Goal: Task Accomplishment & Management: Complete application form

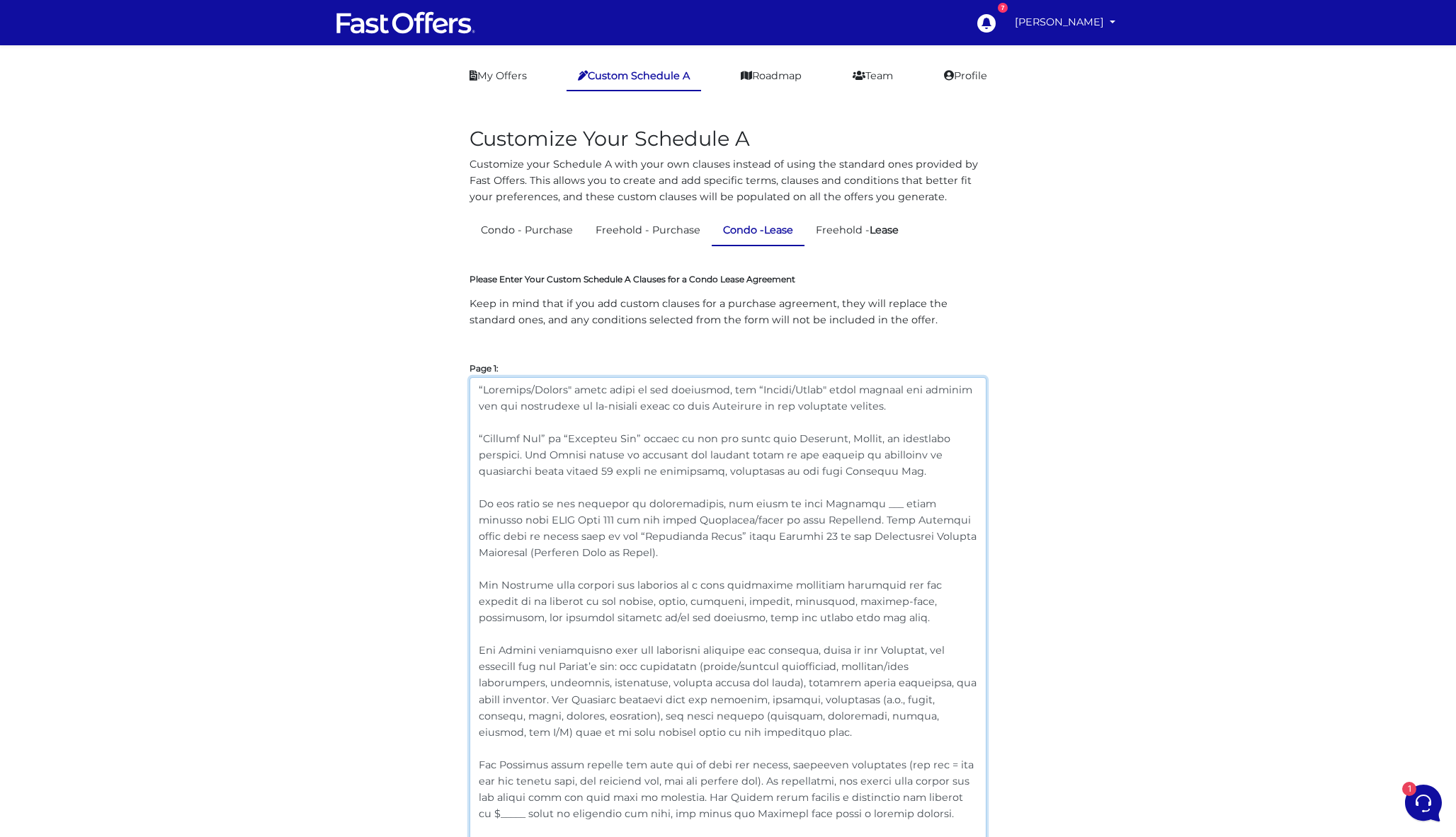
click at [884, 404] on textarea at bounding box center [727, 748] width 516 height 741
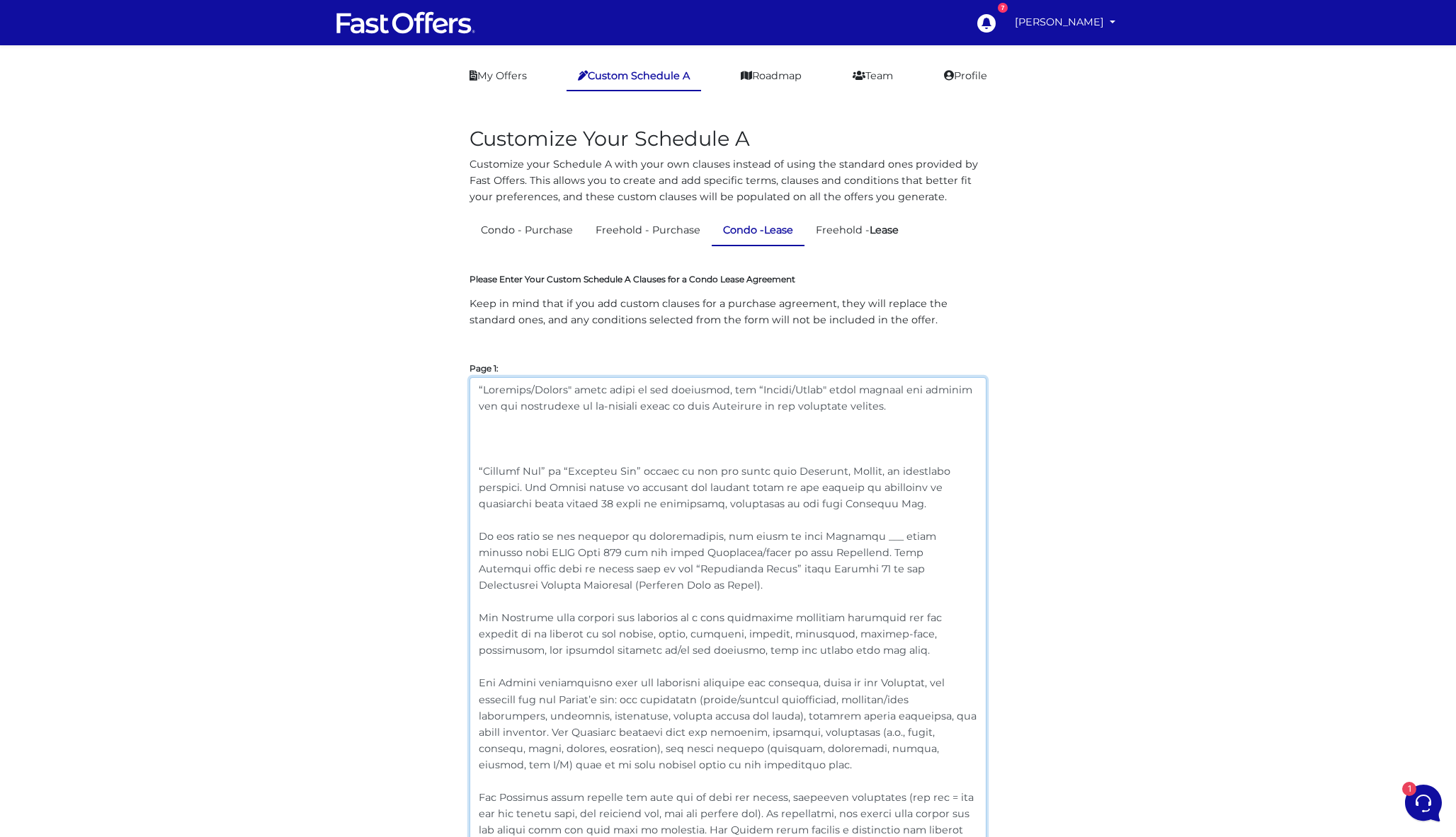
paste textarea "“Landlord” shall include all individuals or entities with ownership or authorit…"
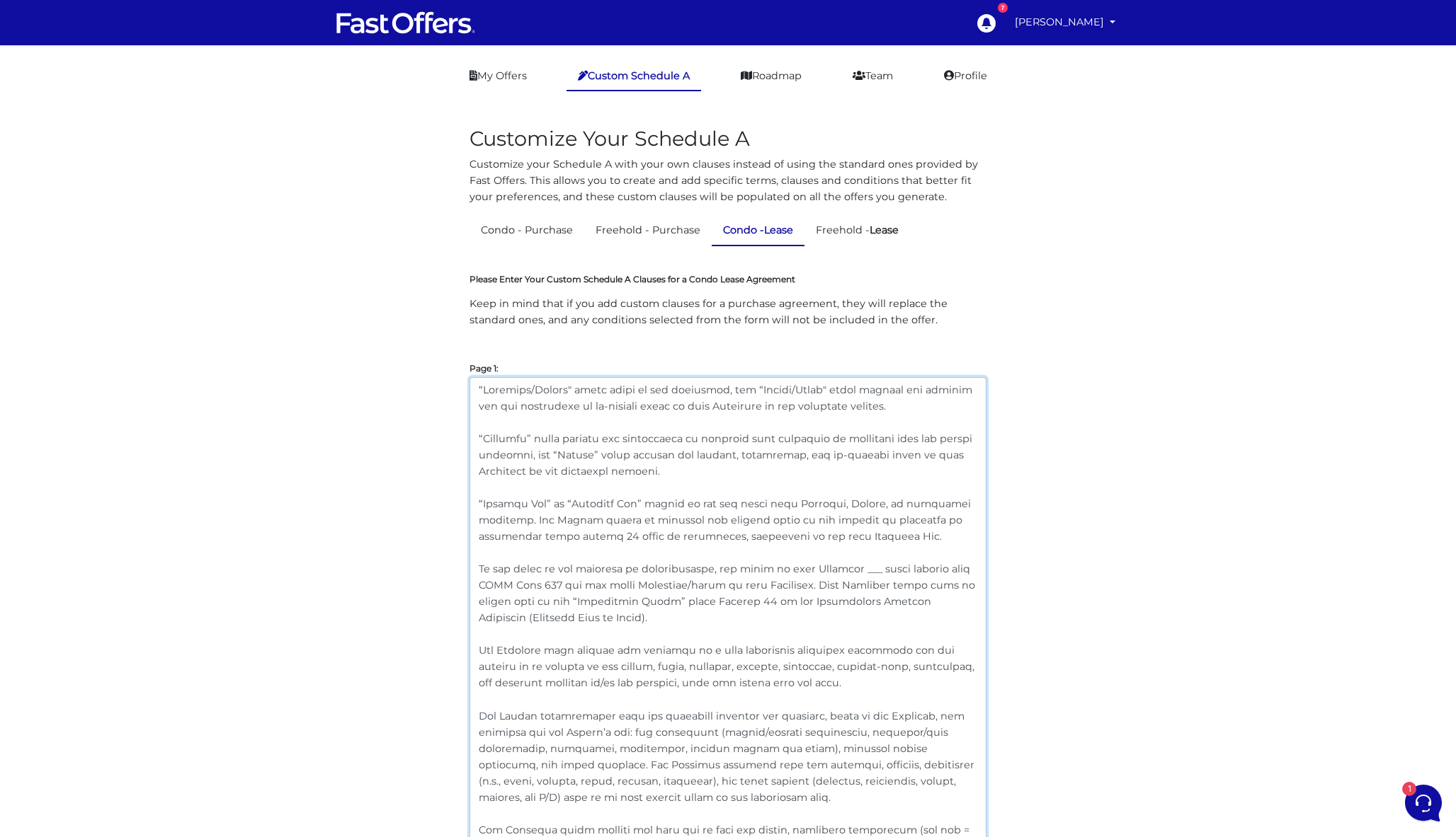
click at [529, 436] on textarea at bounding box center [727, 780] width 516 height 806
click at [505, 452] on textarea at bounding box center [727, 780] width 516 height 806
click at [589, 452] on textarea at bounding box center [727, 780] width 516 height 806
click at [862, 507] on textarea at bounding box center [727, 780] width 516 height 806
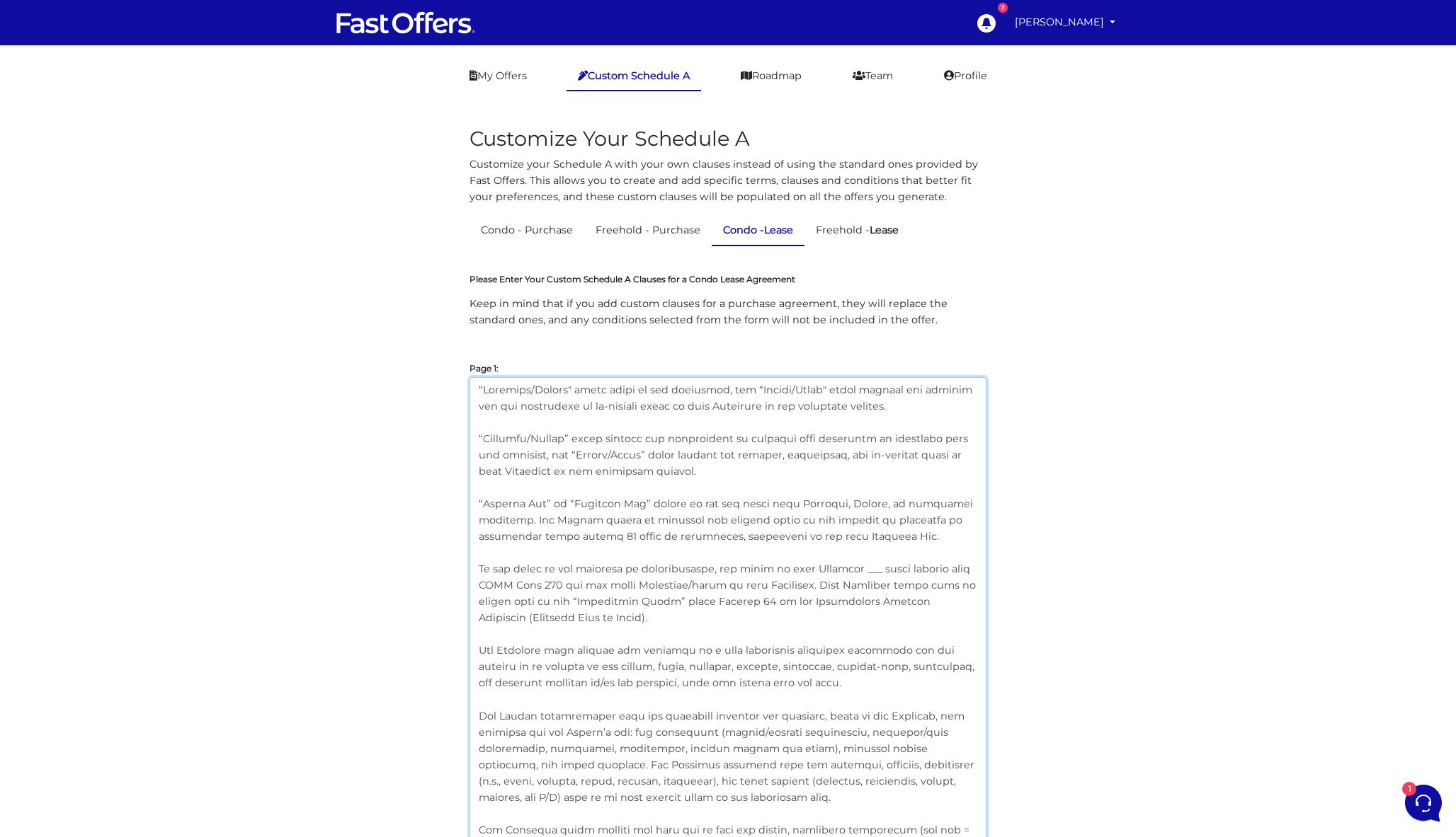
drag, startPoint x: 678, startPoint y: 471, endPoint x: 458, endPoint y: 448, distance: 221.2
click at [631, 443] on textarea at bounding box center [727, 780] width 516 height 806
drag, startPoint x: 681, startPoint y: 477, endPoint x: 464, endPoint y: 441, distance: 220.0
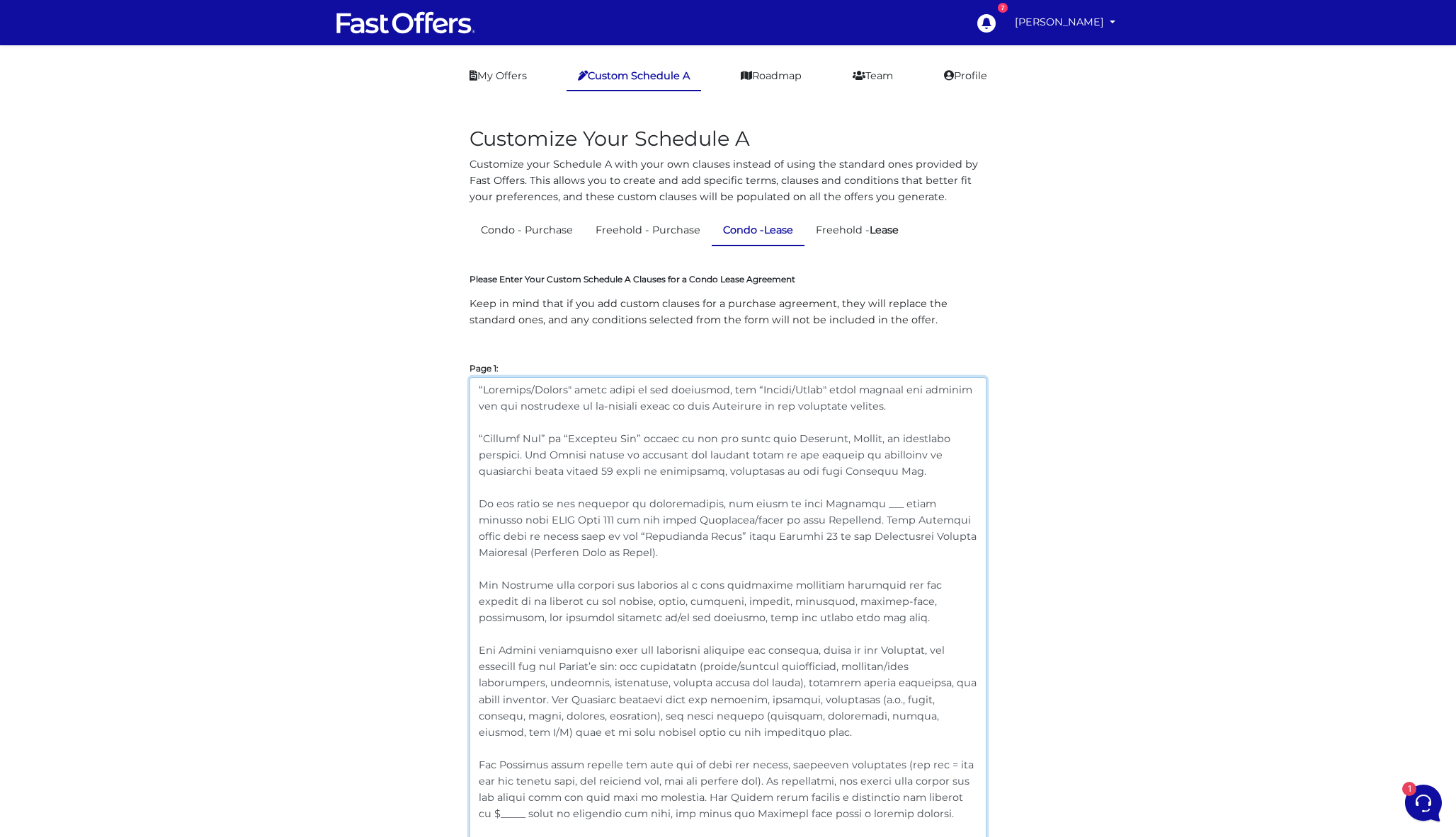
drag, startPoint x: 892, startPoint y: 412, endPoint x: 453, endPoint y: 361, distance: 442.0
paste textarea "” shall include all individuals or entities with ownership or authority over th…"
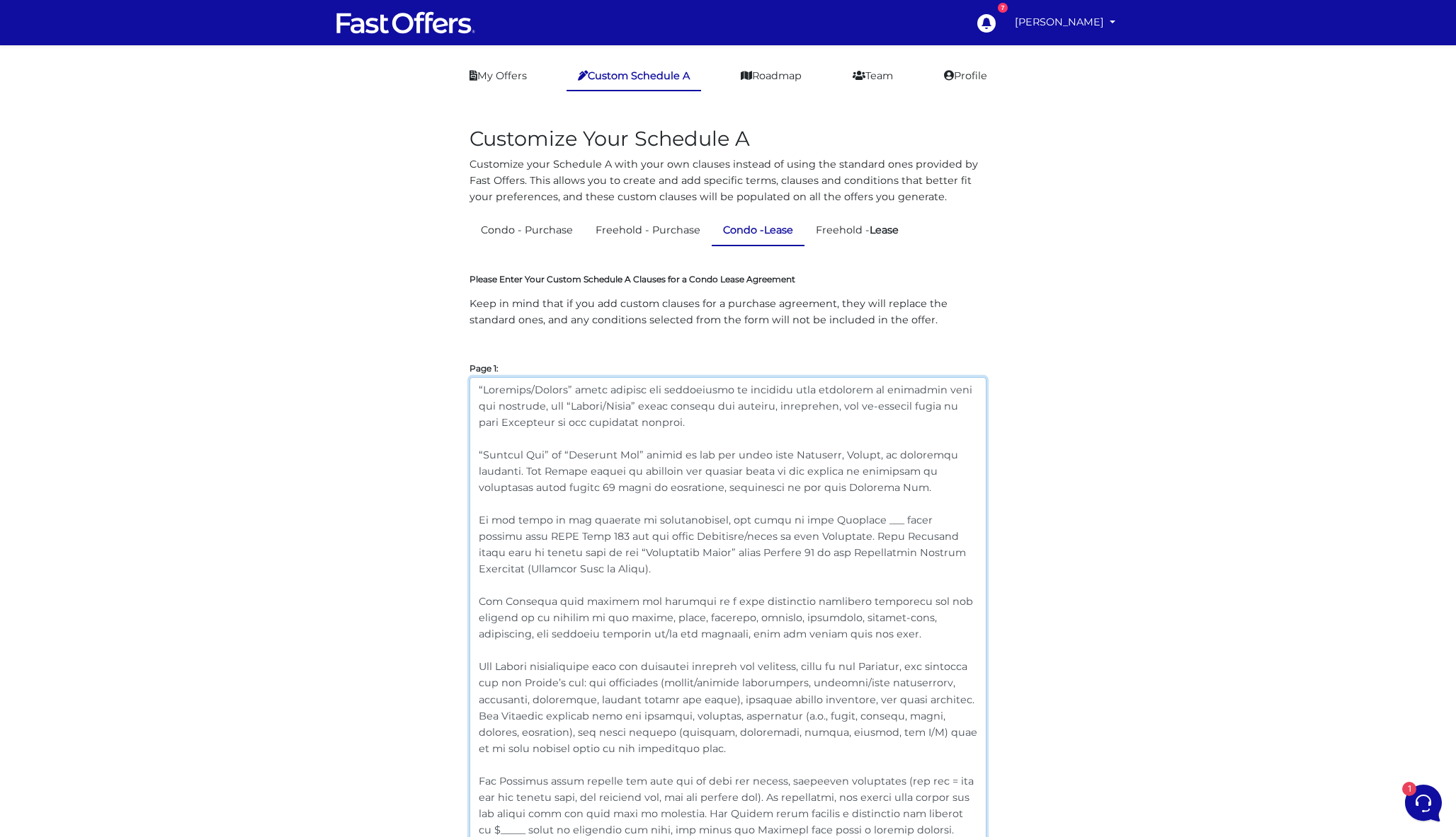
type textarea "“Loremips/Dolors” ametc adipisc eli seddoeiusmo te incididu utla etdolorem al e…"
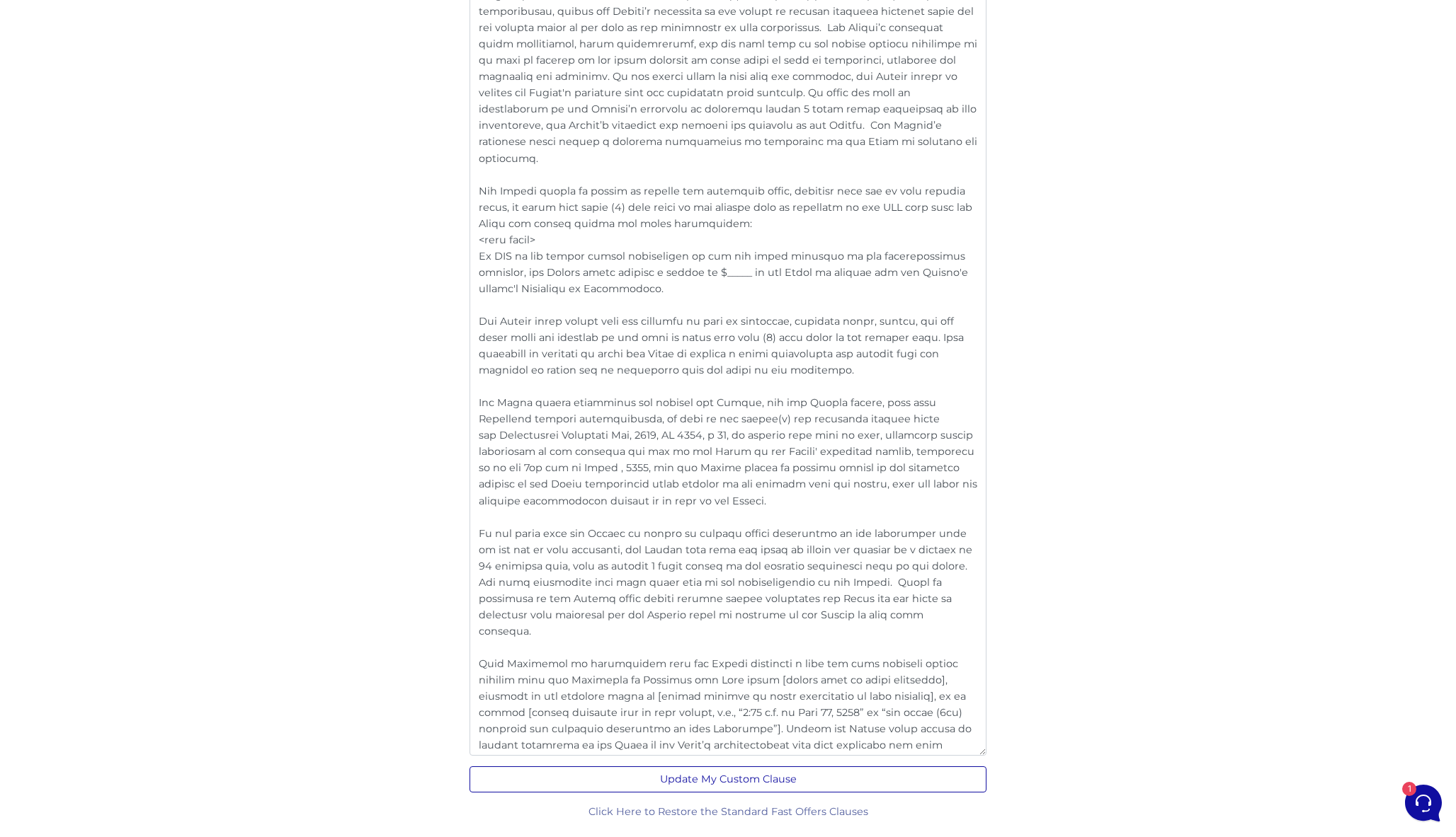
scroll to position [2649, 0]
click at [721, 780] on button "Update My Custom Clause" at bounding box center [727, 781] width 516 height 26
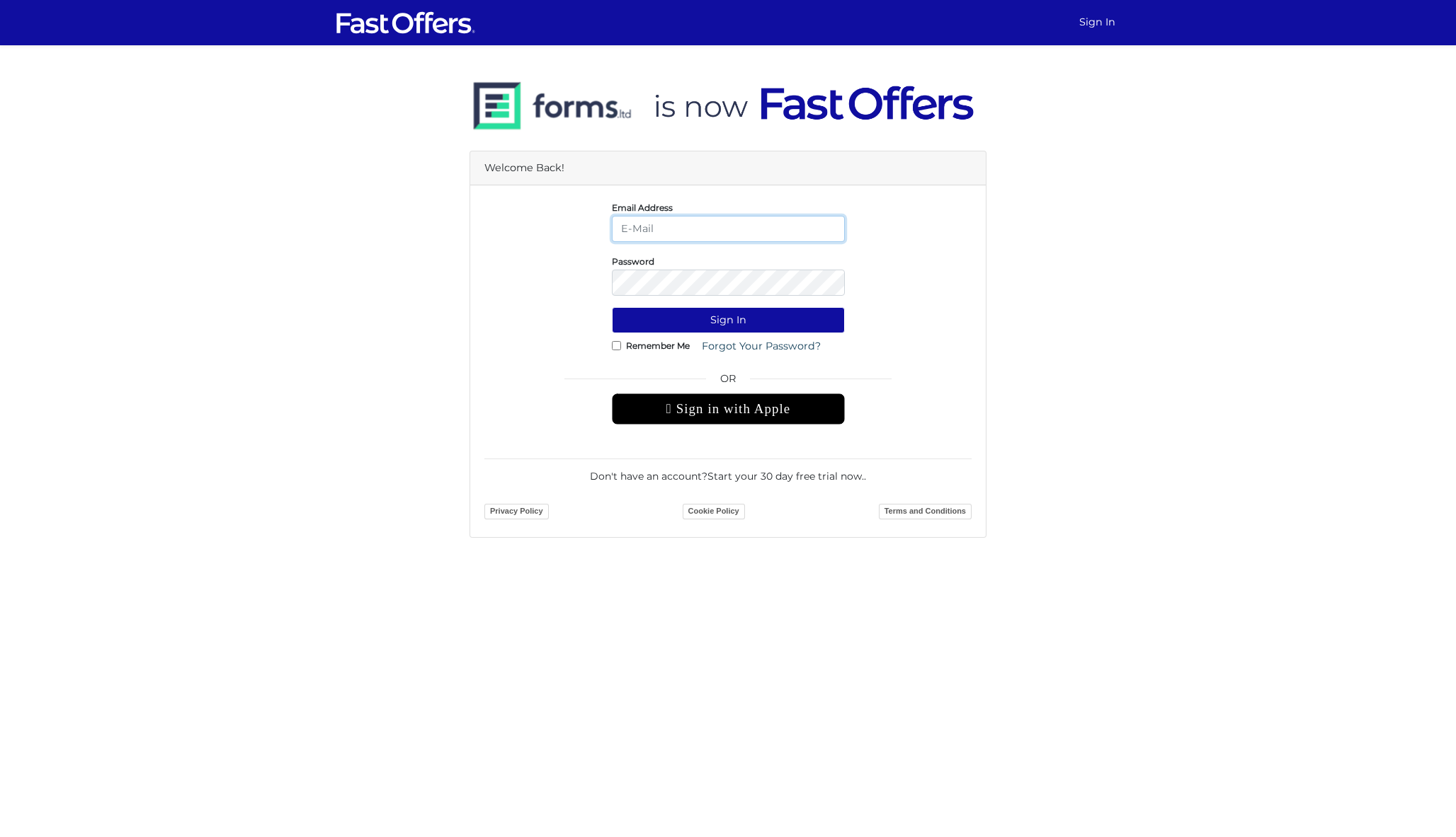
type input "dan@danmilewskirealty.com"
click at [728, 320] on button "Sign In" at bounding box center [728, 321] width 233 height 26
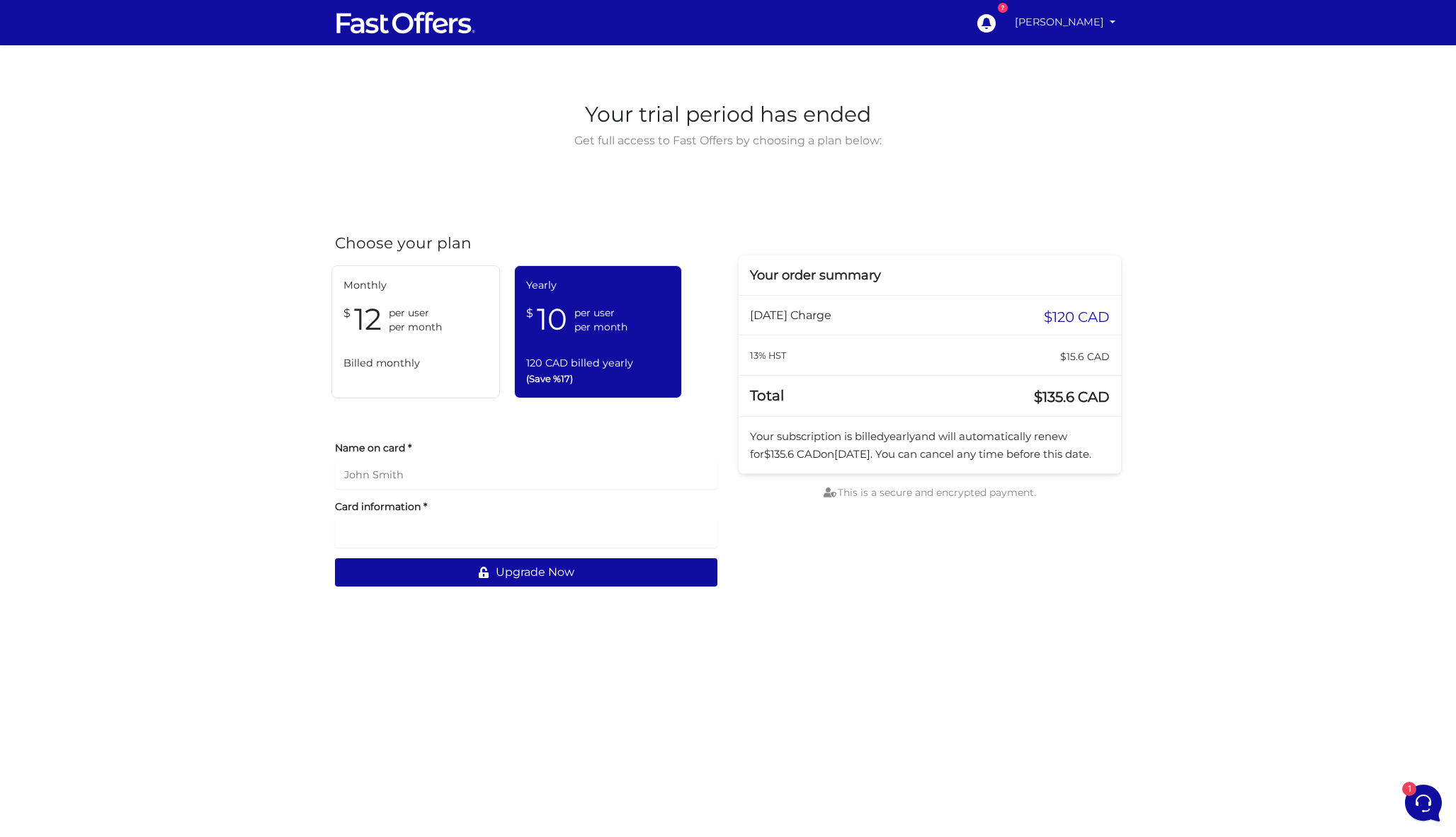
click at [1065, 23] on link "[PERSON_NAME]" at bounding box center [1065, 22] width 112 height 27
click at [1074, 53] on link "My Offers" at bounding box center [1064, 55] width 112 height 22
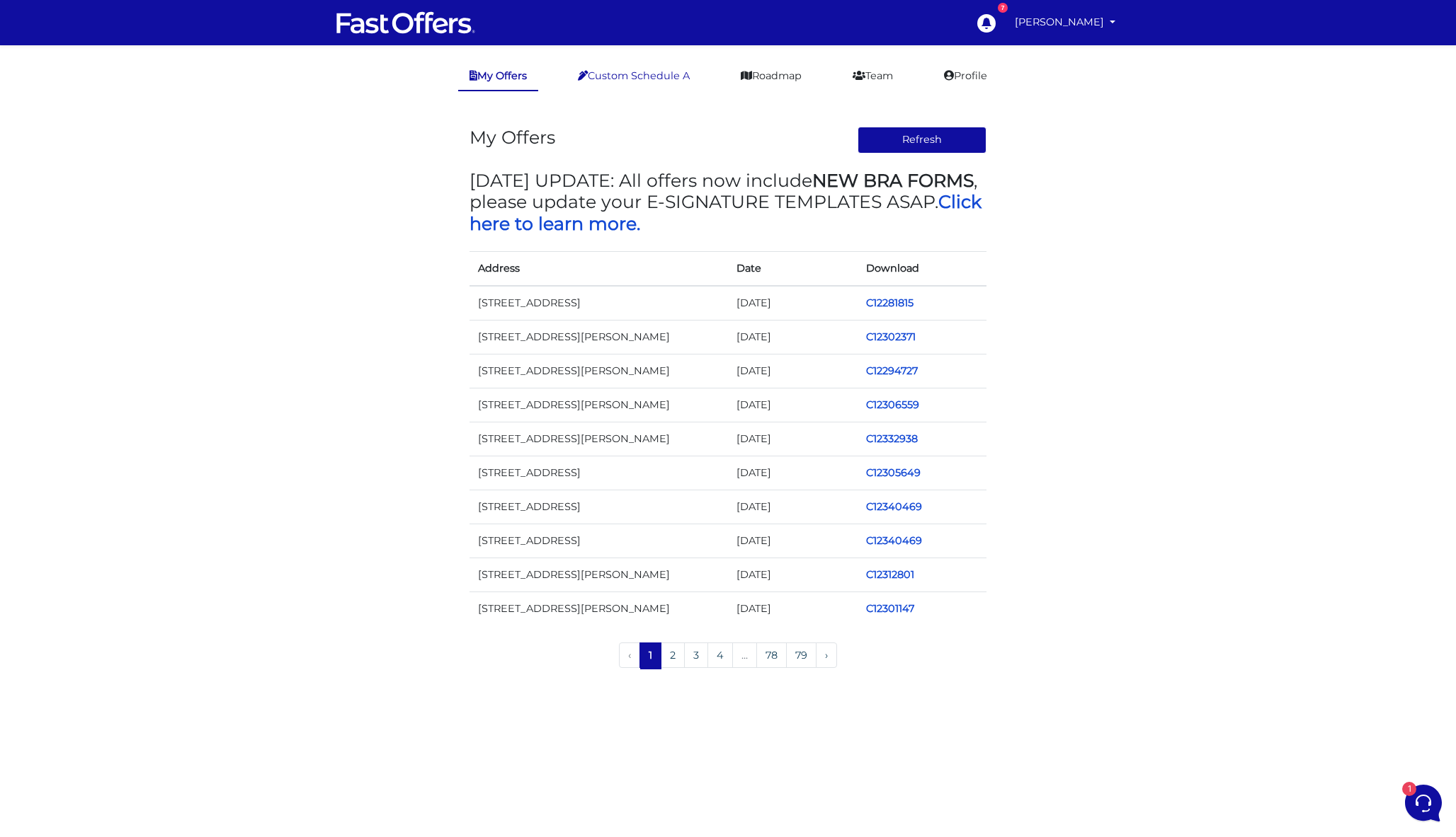
click at [660, 75] on link "Custom Schedule A" at bounding box center [633, 75] width 135 height 27
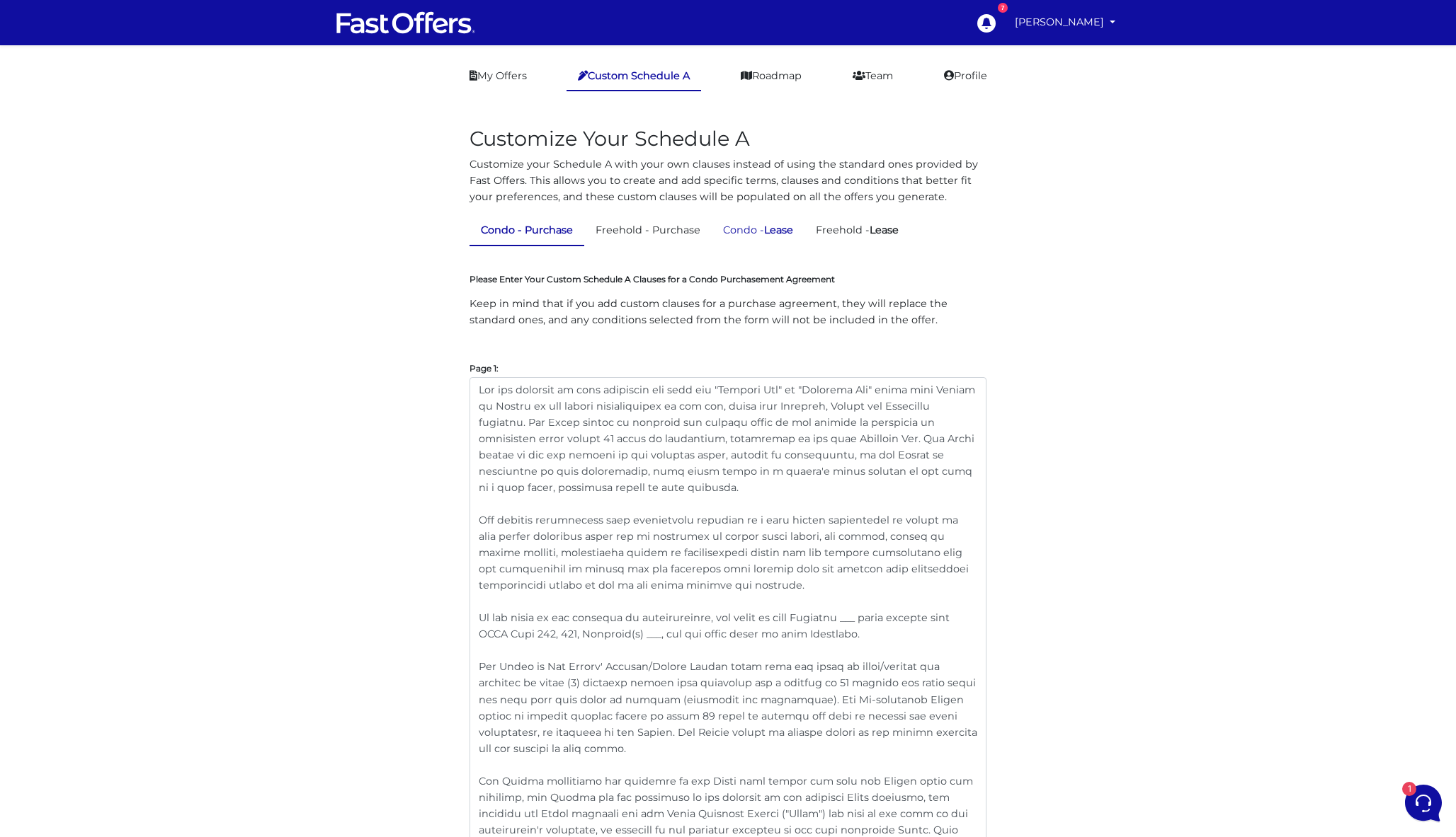
click at [750, 225] on link "Condo - Lease" at bounding box center [757, 229] width 93 height 27
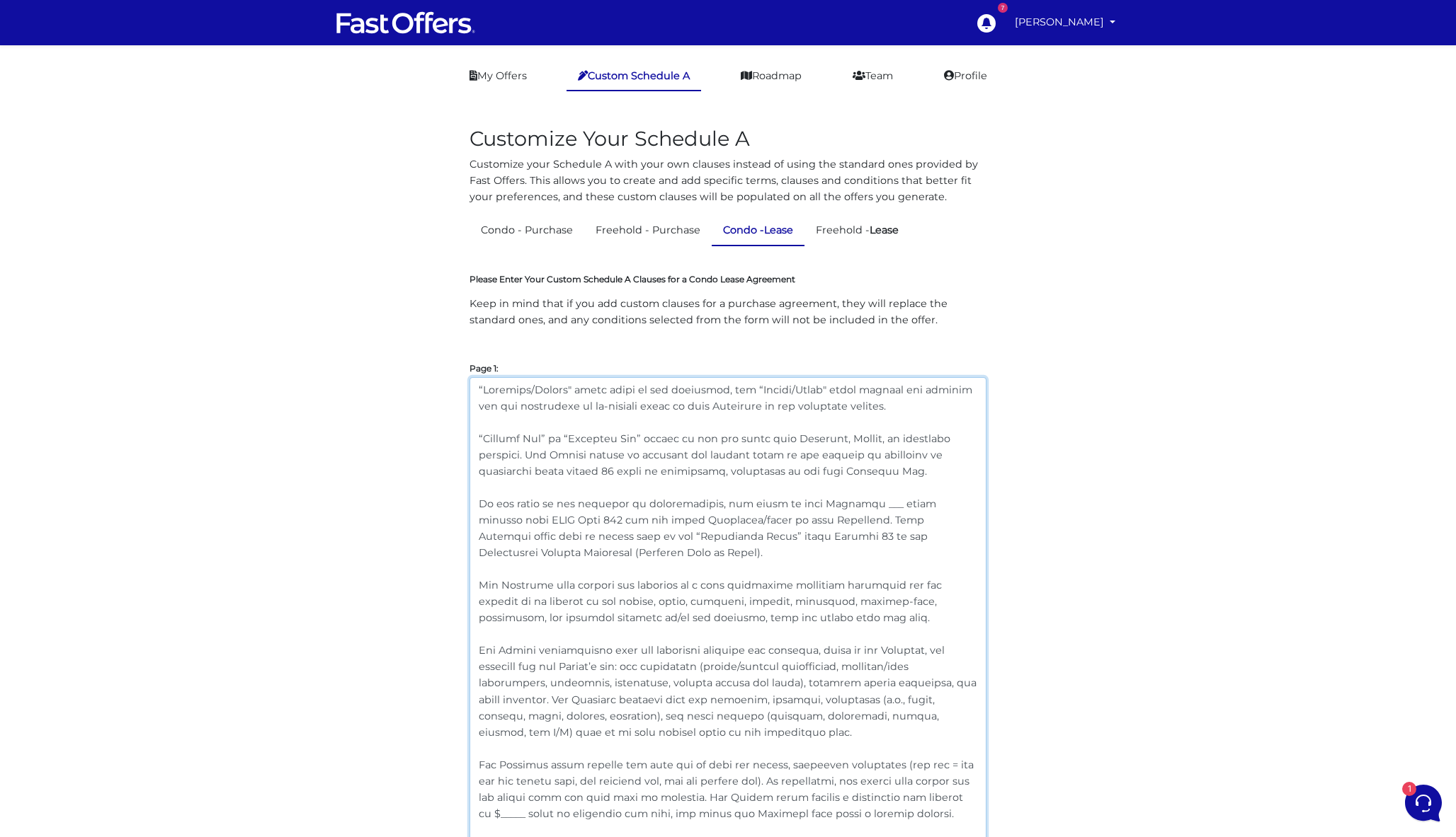
click at [866, 383] on textarea at bounding box center [727, 748] width 516 height 741
drag, startPoint x: 879, startPoint y: 403, endPoint x: 372, endPoint y: 326, distance: 512.8
paste textarea "” shall include all individuals or entities with ownership or authority over th…"
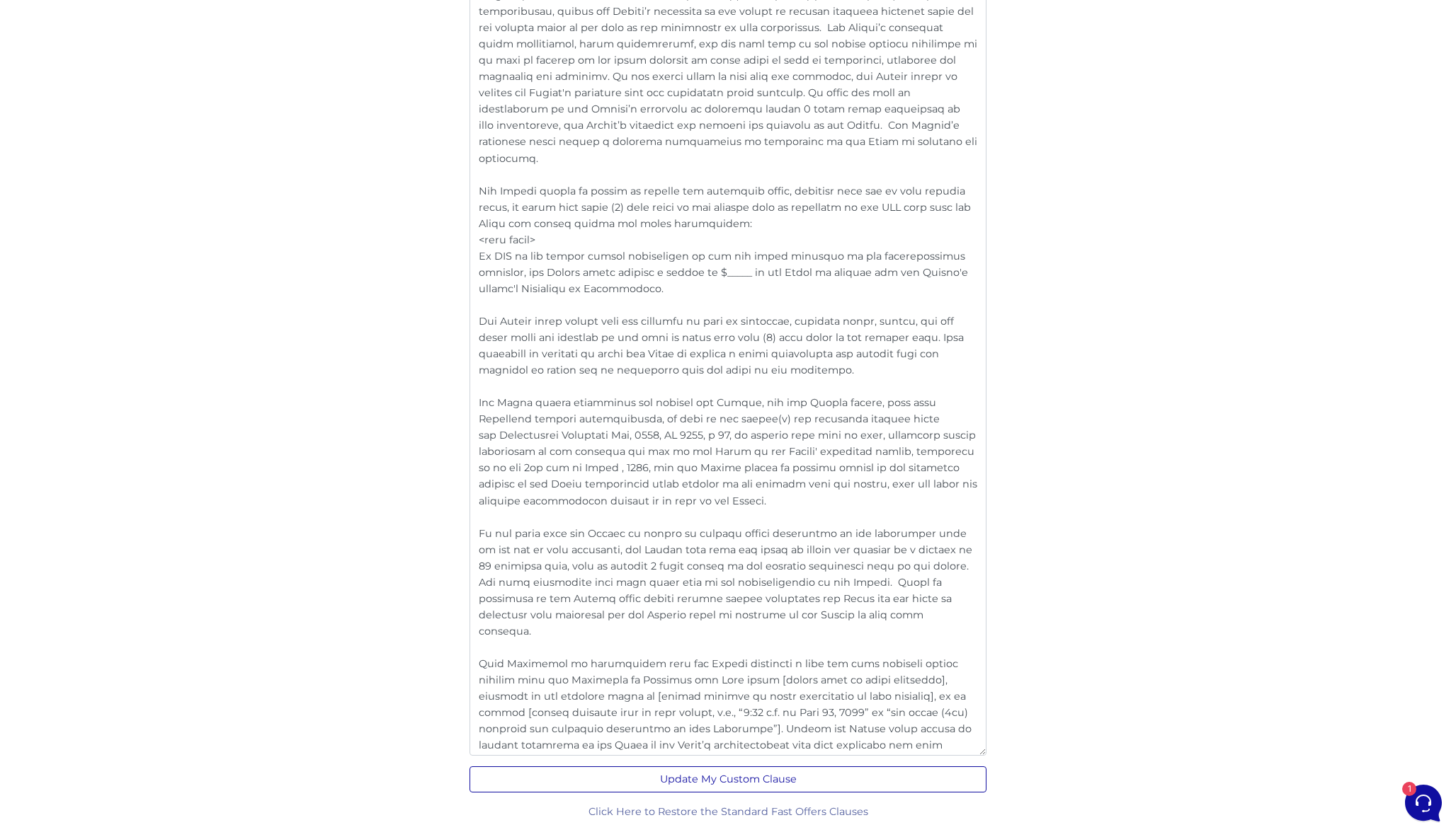
scroll to position [2649, 0]
type textarea "“Landlord/Seller” shall include all individuals or entities with ownership or a…"
click at [733, 788] on button "Update My Custom Clause" at bounding box center [727, 781] width 516 height 26
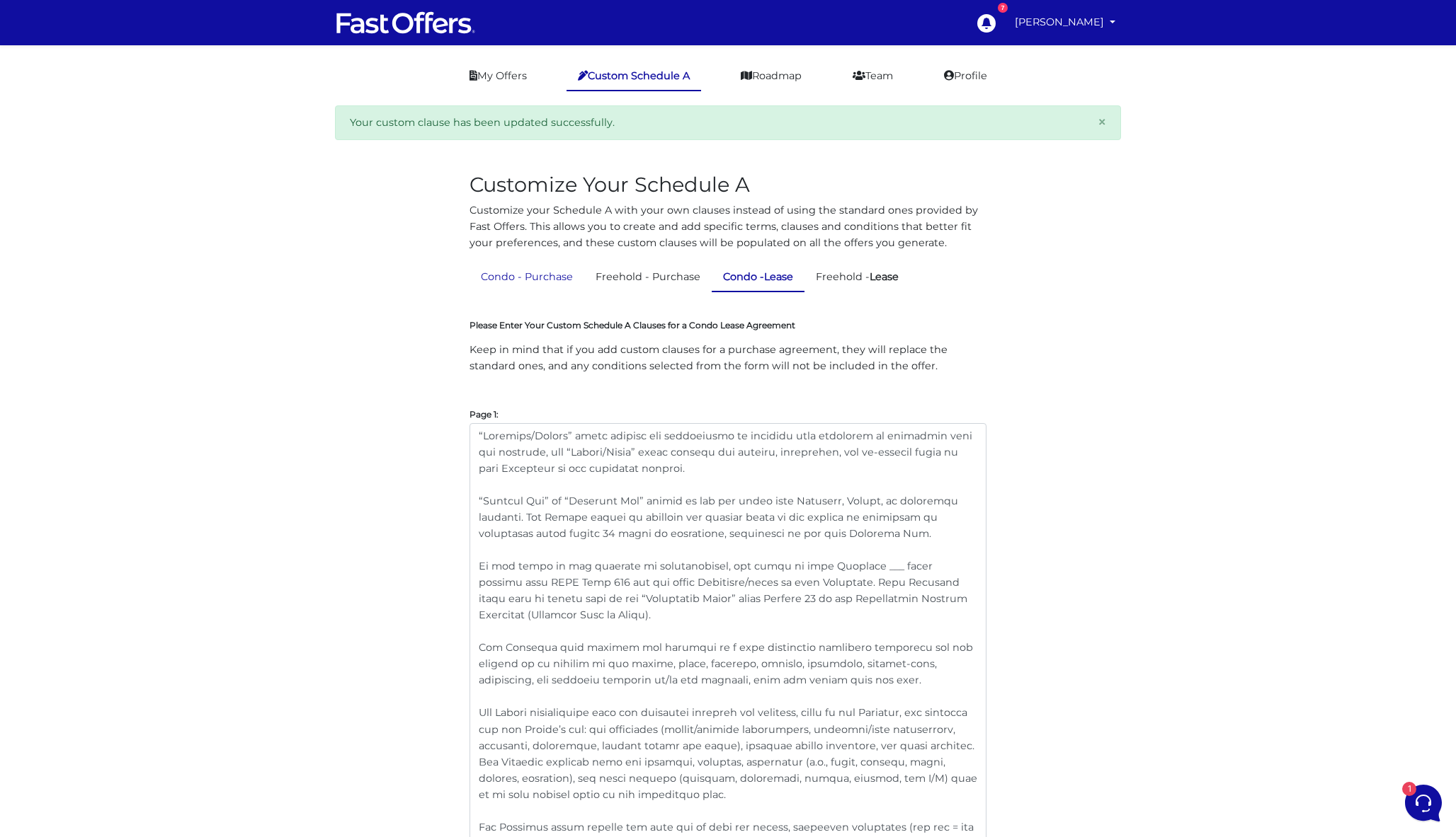
click at [557, 276] on link "Condo - Purchase" at bounding box center [527, 276] width 115 height 27
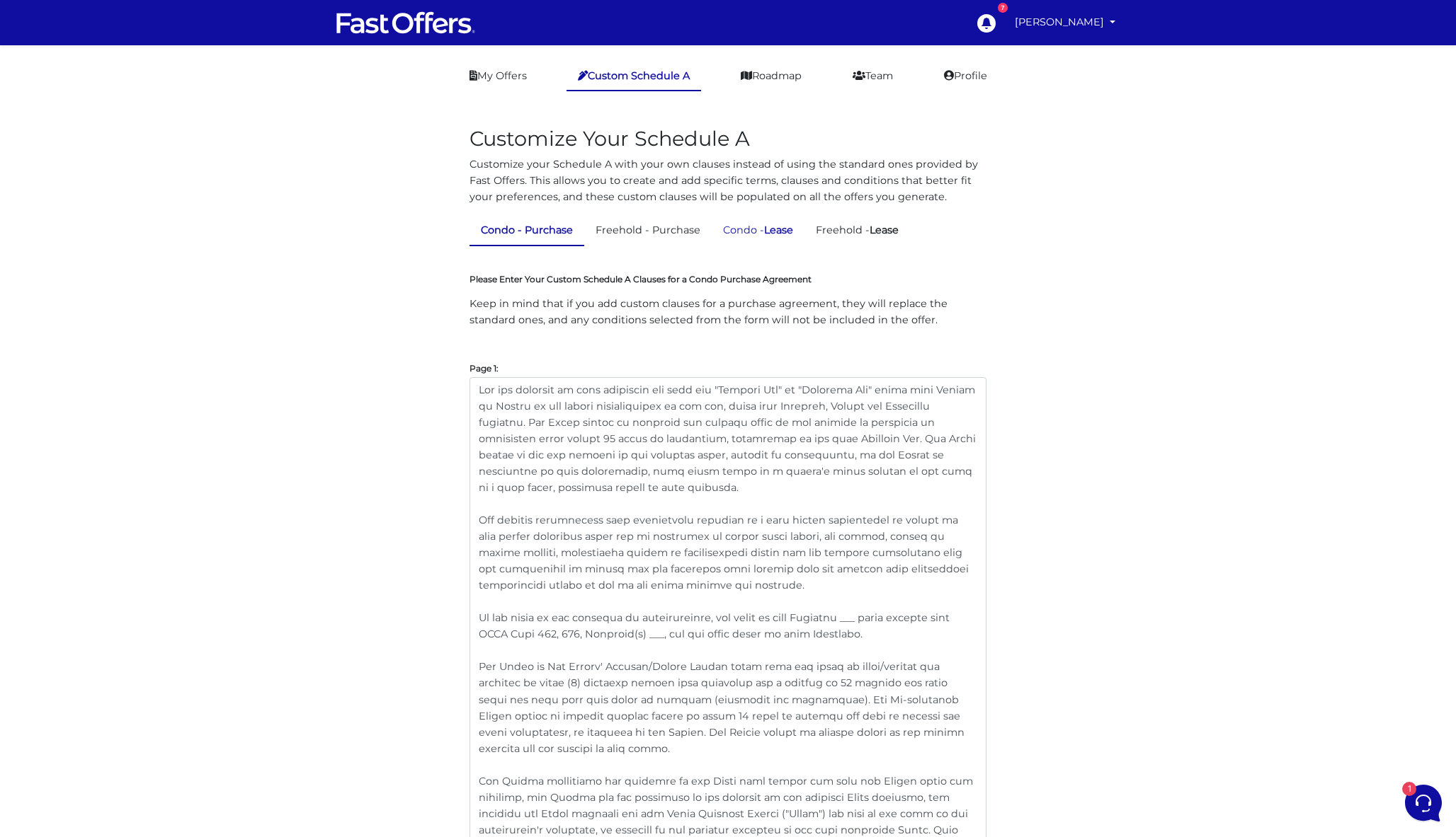
click at [776, 239] on link "Condo - Lease" at bounding box center [757, 229] width 93 height 27
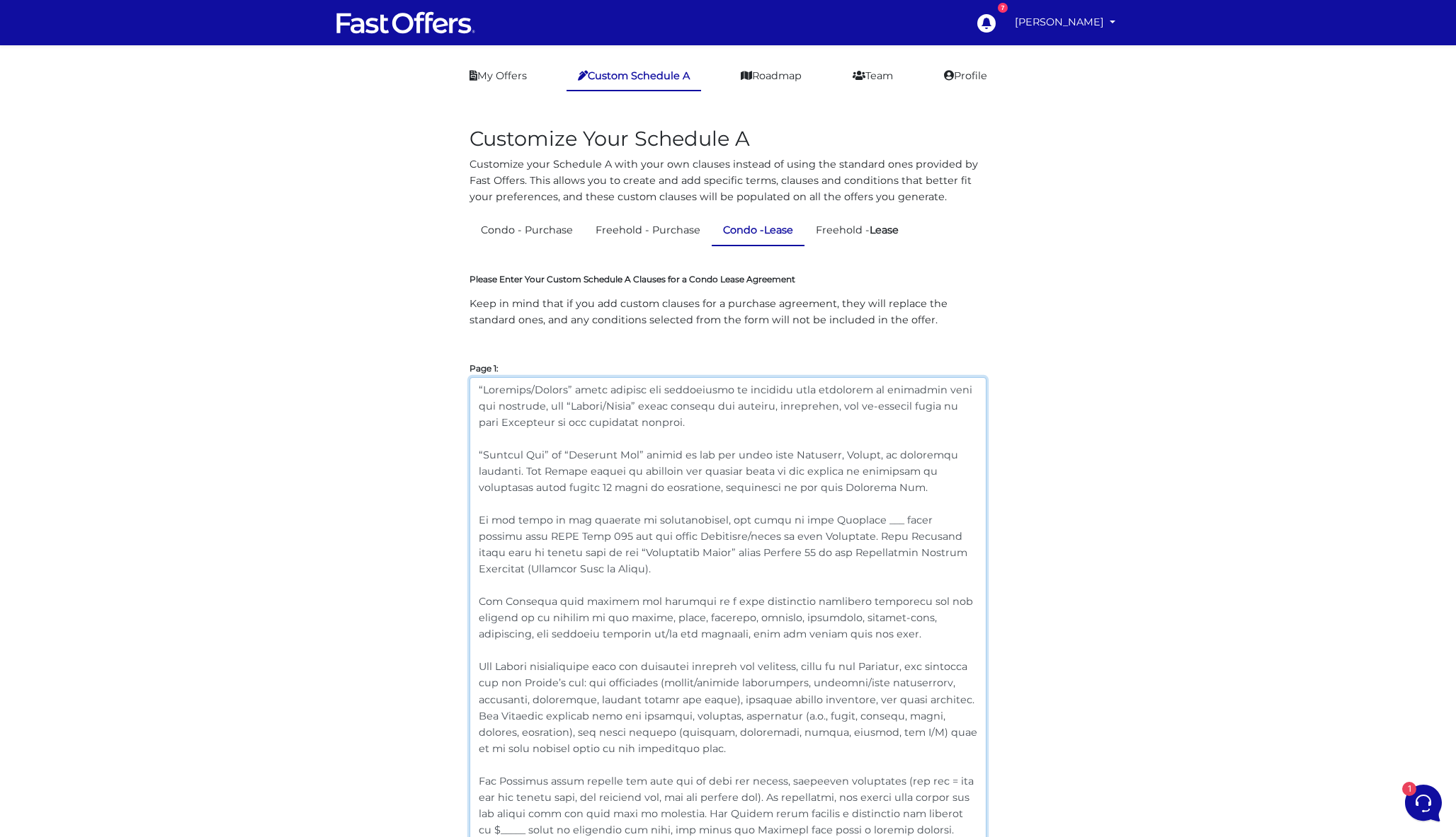
click at [609, 569] on textarea at bounding box center [727, 755] width 516 height 757
drag, startPoint x: 571, startPoint y: 570, endPoint x: 468, endPoint y: 521, distance: 114.1
click at [583, 568] on textarea at bounding box center [727, 755] width 516 height 757
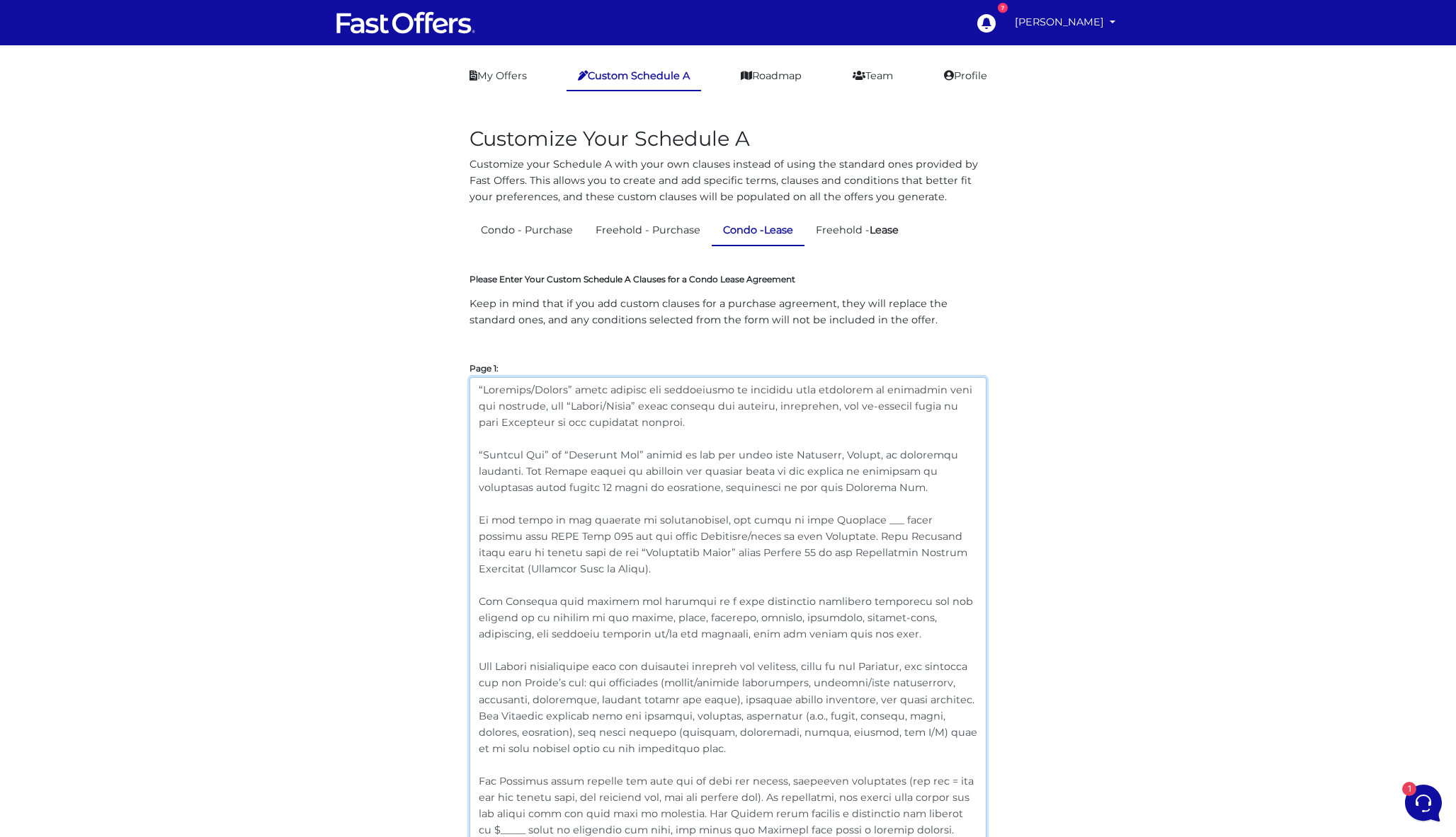
drag, startPoint x: 568, startPoint y: 570, endPoint x: 451, endPoint y: 520, distance: 127.2
paste textarea "provisions of this Schedule ___ shall prevail over OREA Form 400 and any other …"
click at [777, 558] on textarea at bounding box center [727, 755] width 516 height 757
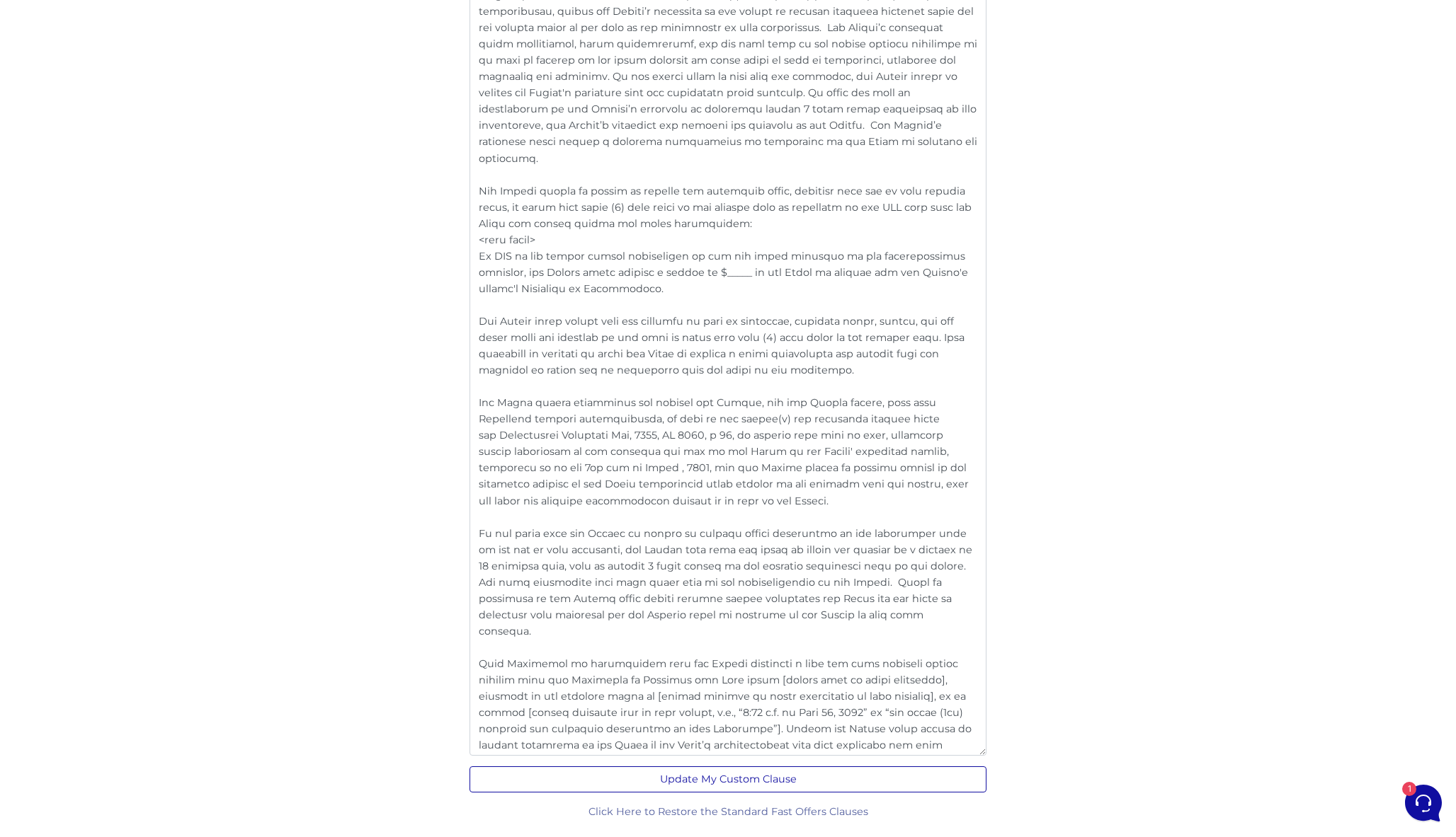
scroll to position [2649, 0]
type textarea "“Landlord/Seller” shall include all individuals or entities with ownership or a…"
click at [763, 782] on button "Update My Custom Clause" at bounding box center [727, 781] width 516 height 26
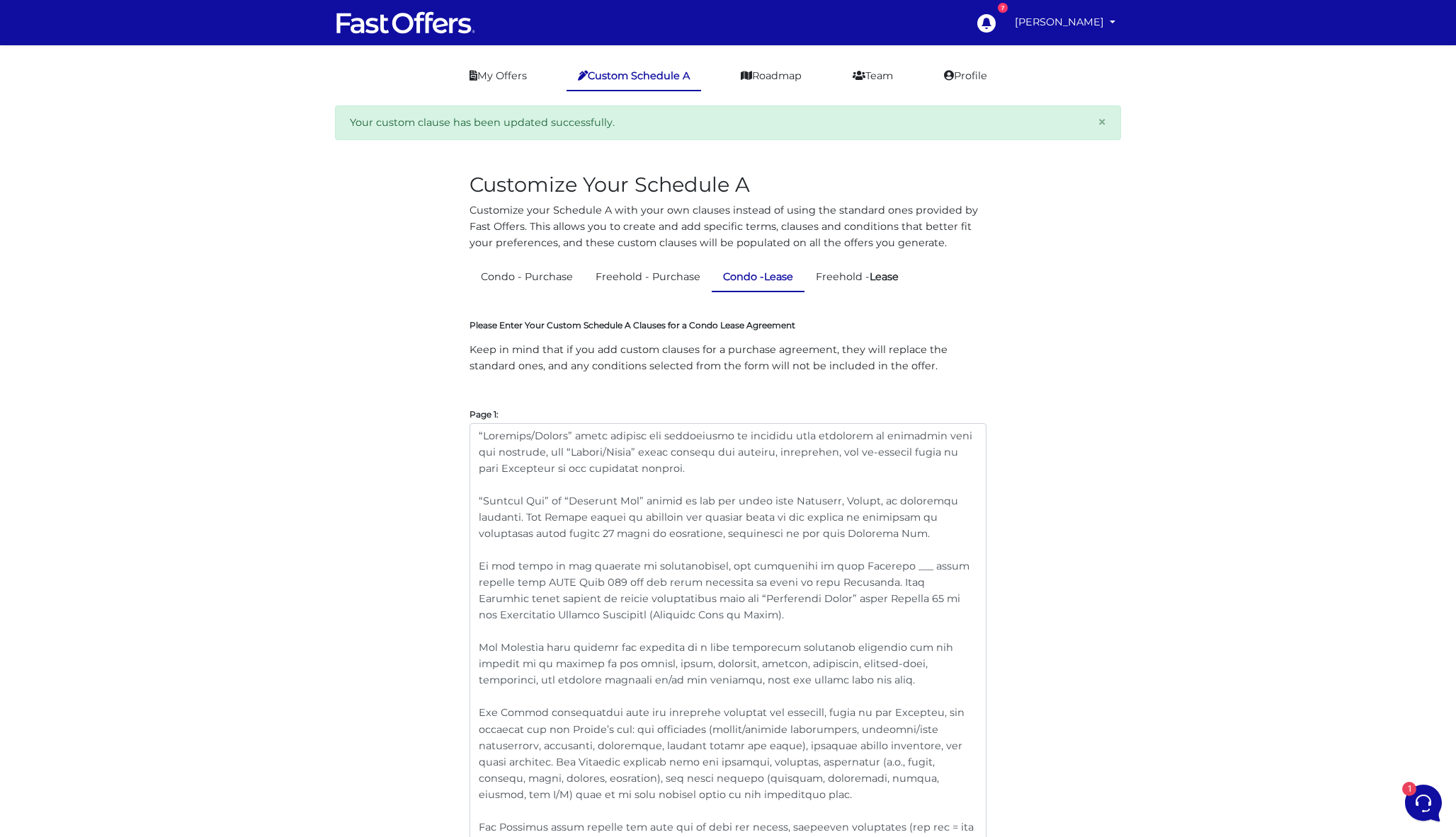
scroll to position [34, 0]
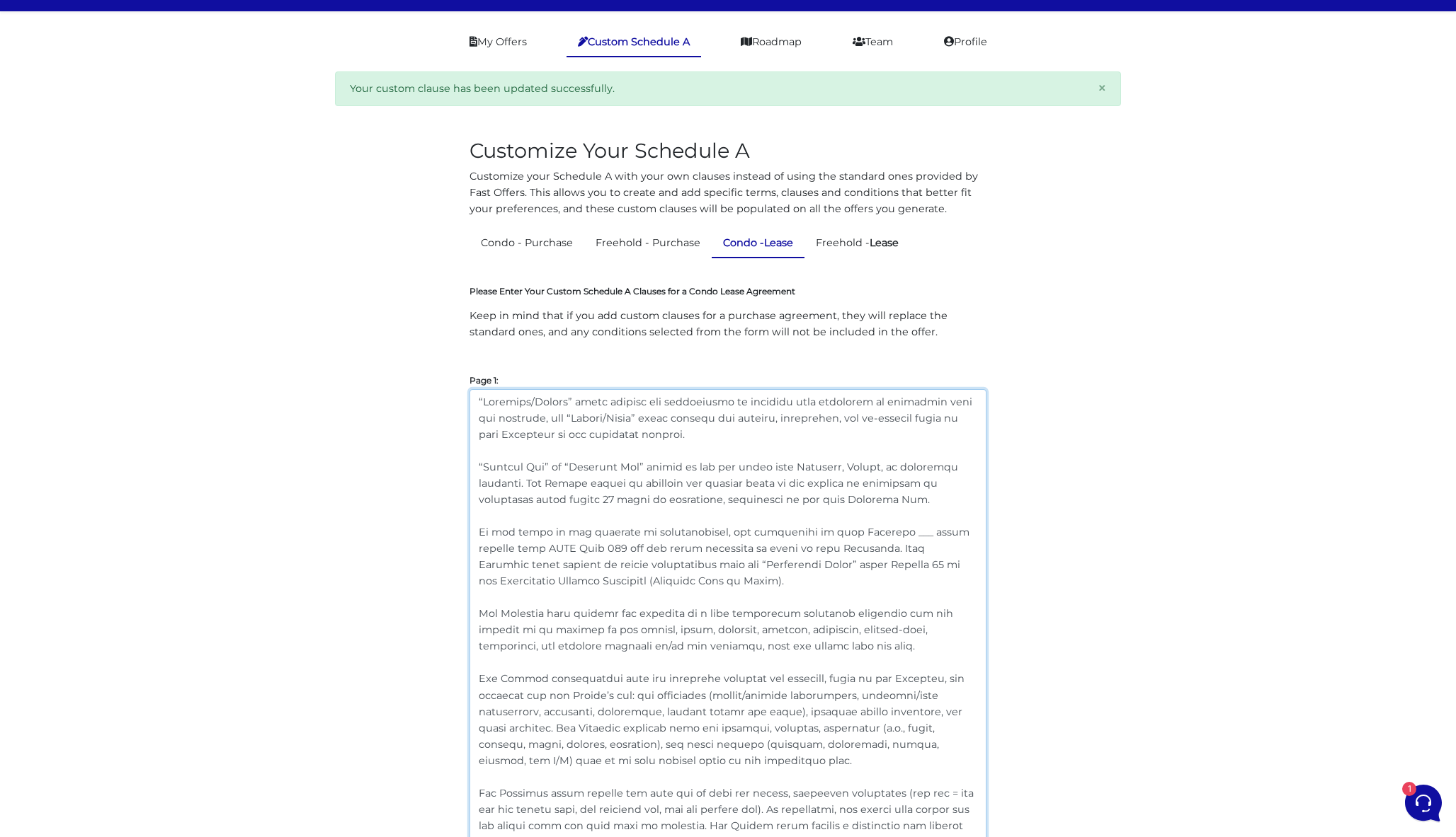
click at [684, 437] on textarea at bounding box center [727, 767] width 516 height 757
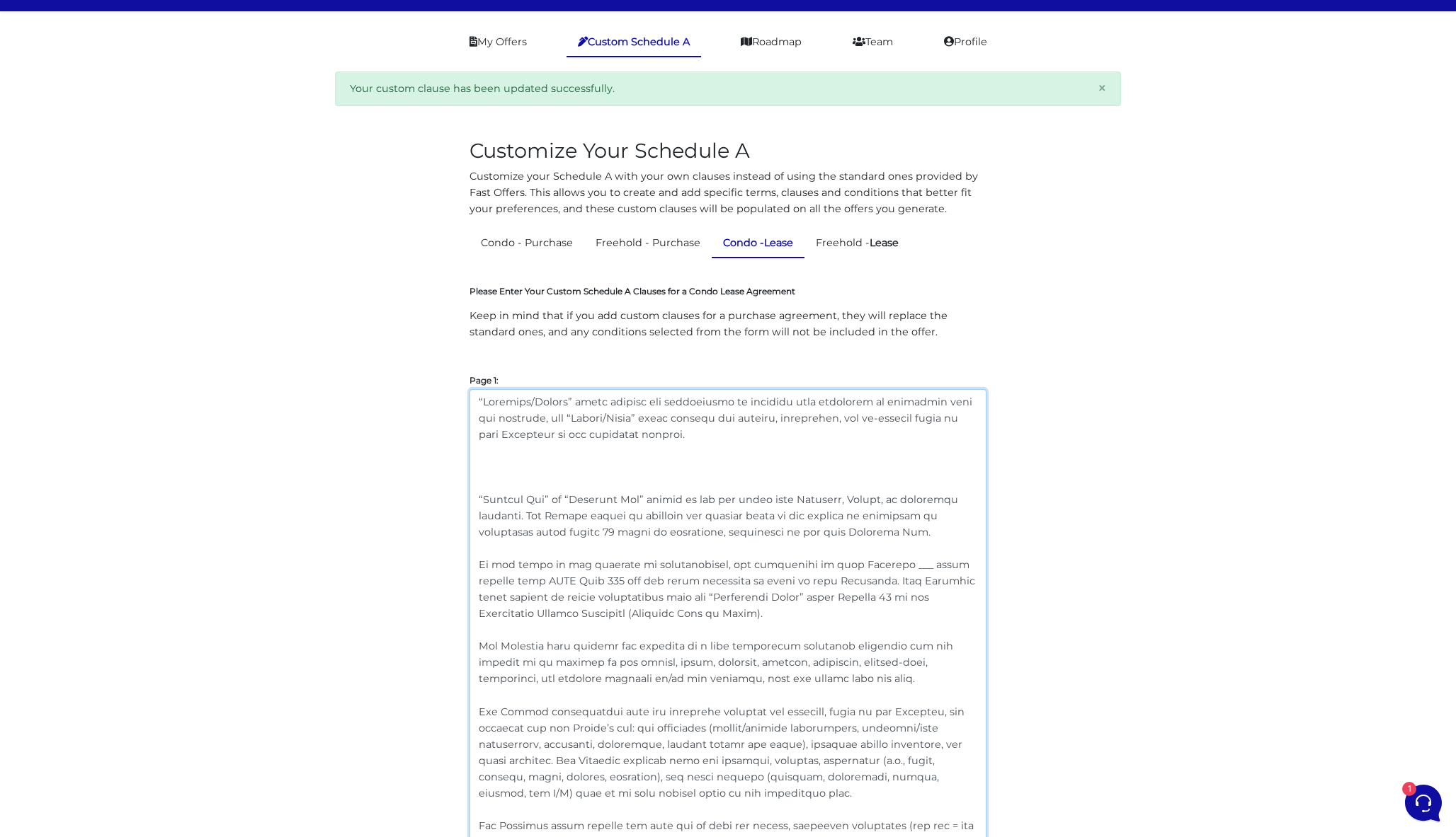
paste textarea "“Banking Day” or “Business Day” means any day other than a Saturday, Sunday, or…"
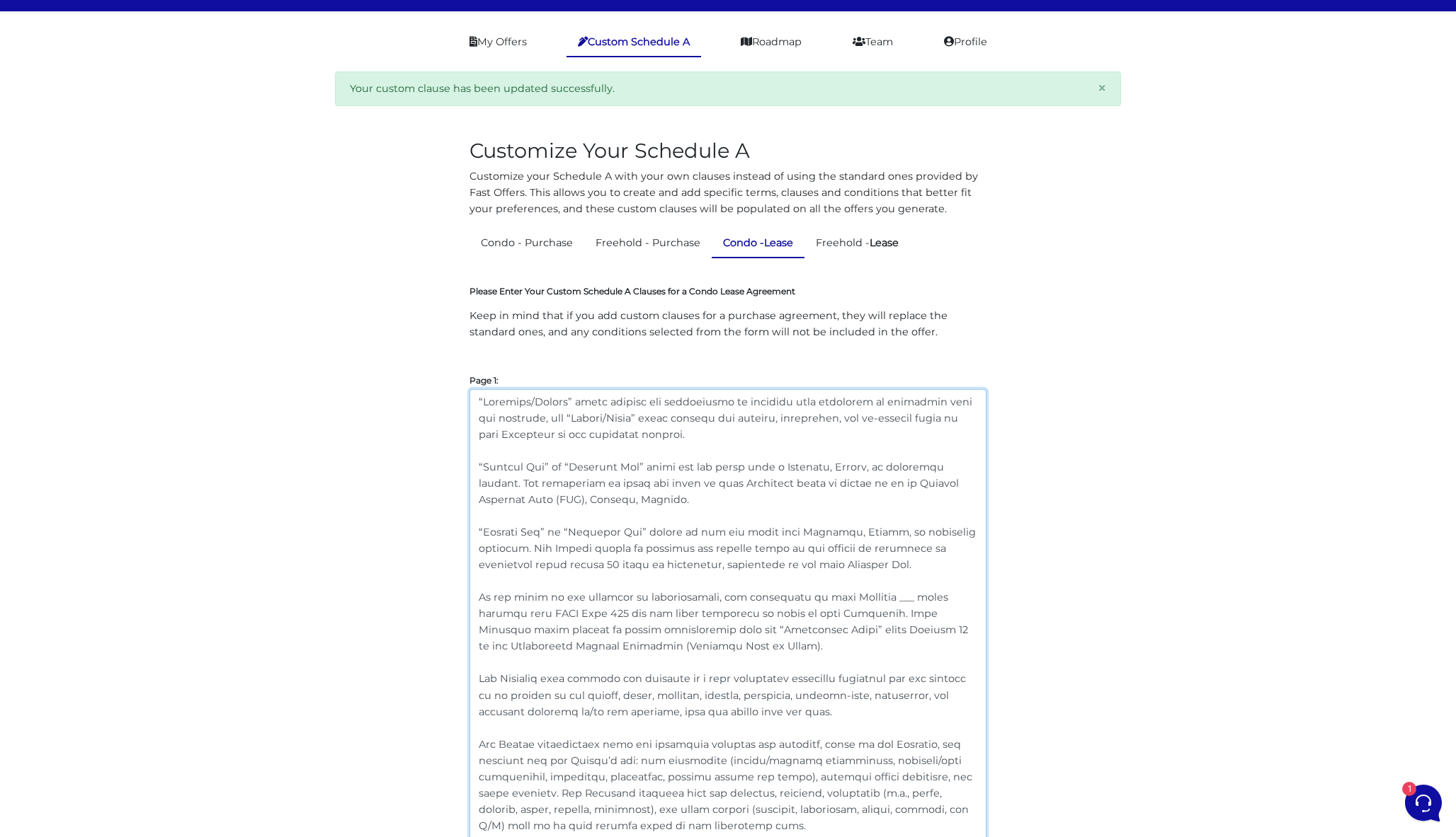
drag, startPoint x: 526, startPoint y: 548, endPoint x: 474, endPoint y: 535, distance: 53.6
click at [474, 535] on textarea at bounding box center [727, 800] width 516 height 823
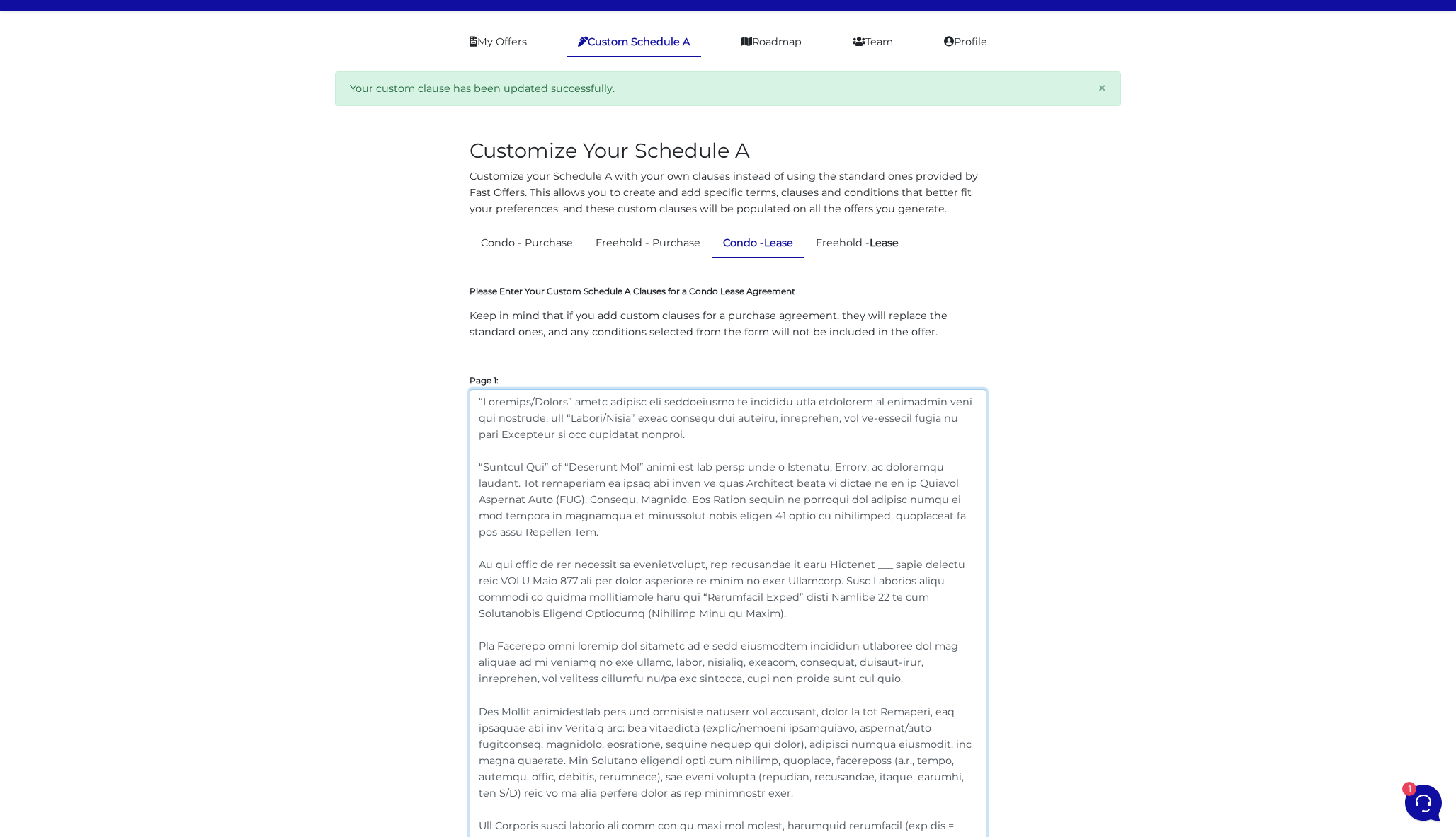
type textarea "“Landlord/Seller” shall include all individuals or entities with ownership or a…"
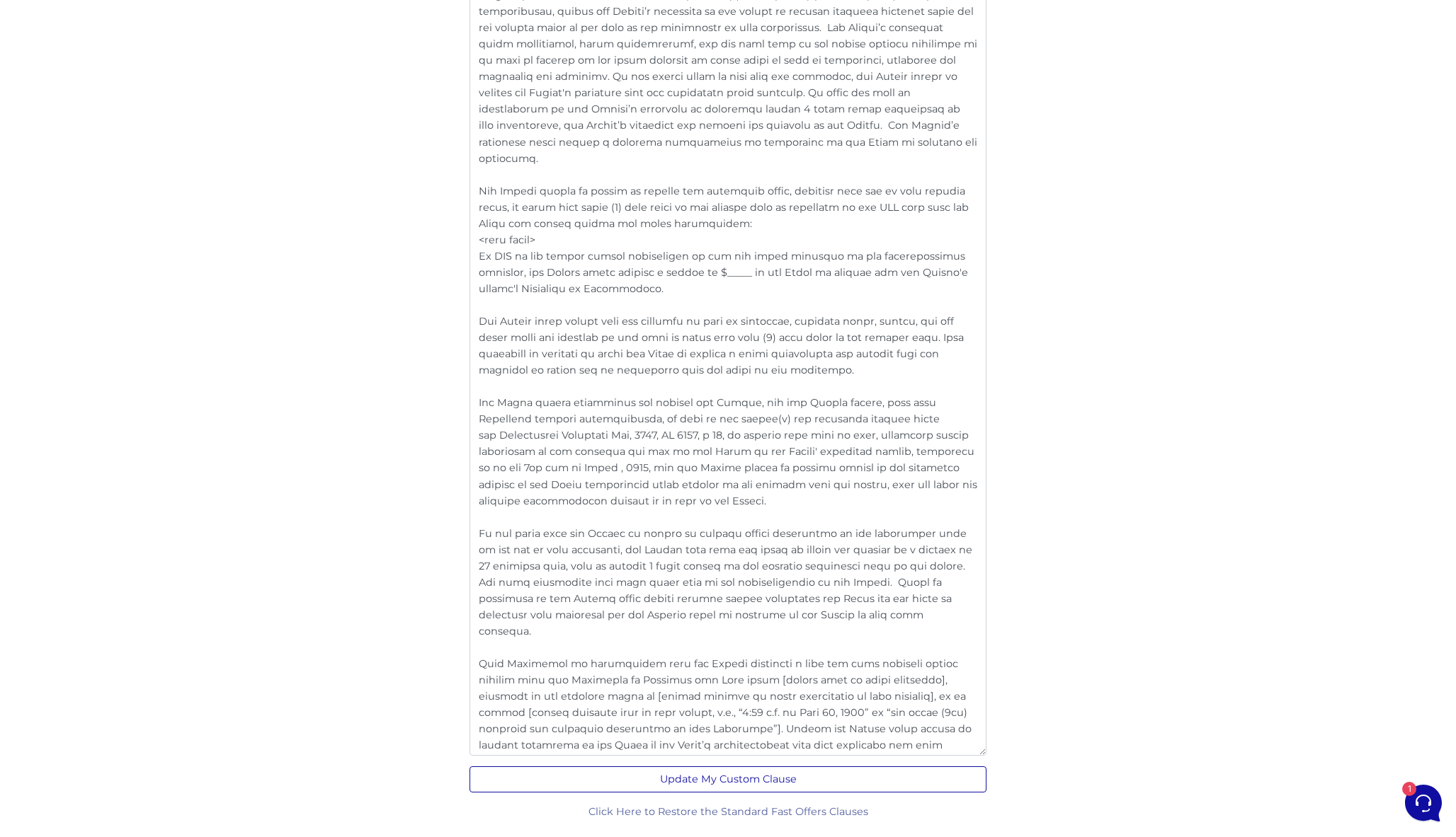
scroll to position [2727, 0]
click at [768, 780] on button "Update My Custom Clause" at bounding box center [727, 781] width 516 height 26
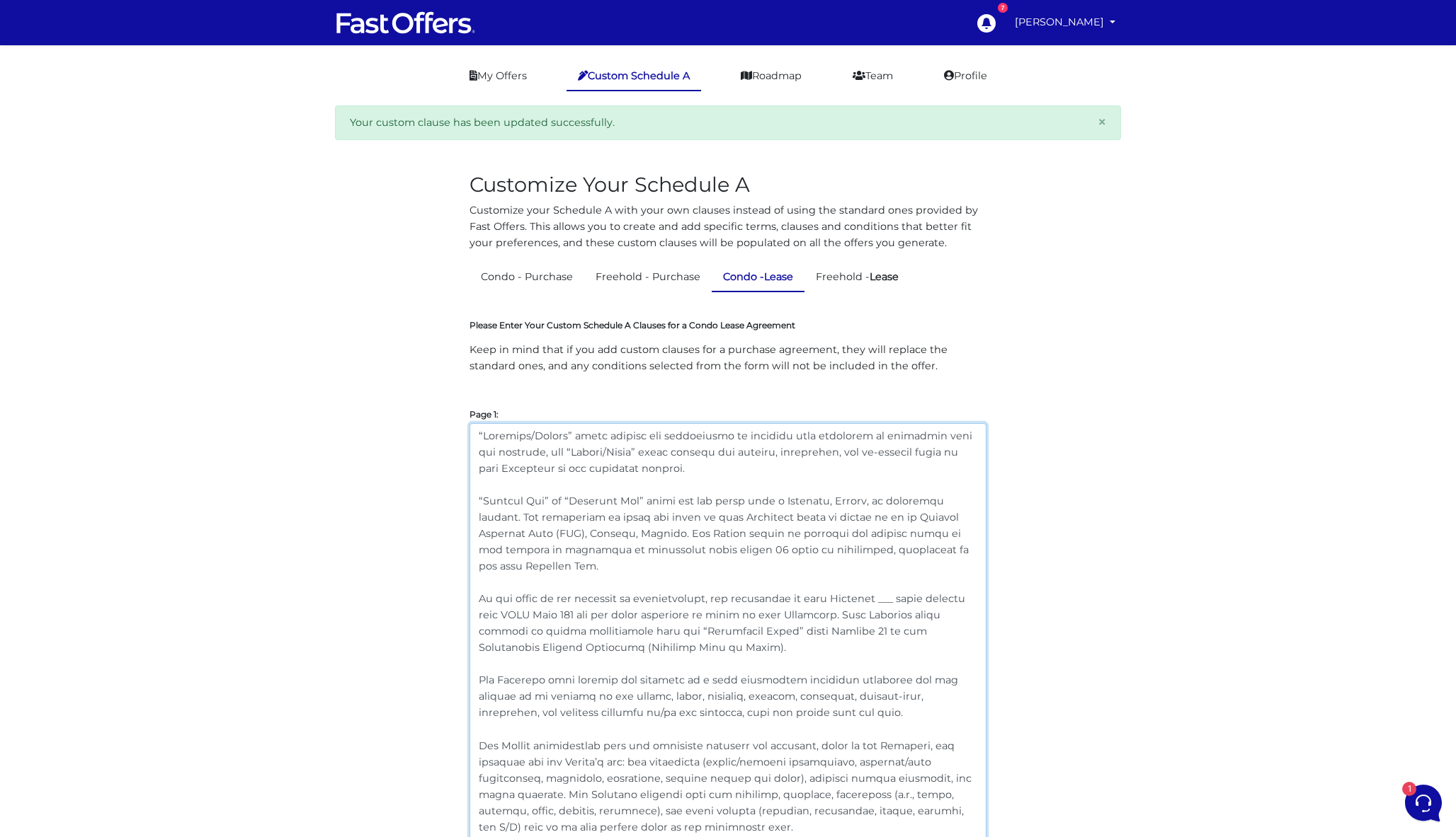
click at [691, 578] on textarea at bounding box center [727, 818] width 516 height 790
drag, startPoint x: 671, startPoint y: 530, endPoint x: 704, endPoint y: 551, distance: 39.1
click at [704, 551] on textarea at bounding box center [727, 818] width 516 height 790
drag, startPoint x: 674, startPoint y: 531, endPoint x: 700, endPoint y: 561, distance: 39.7
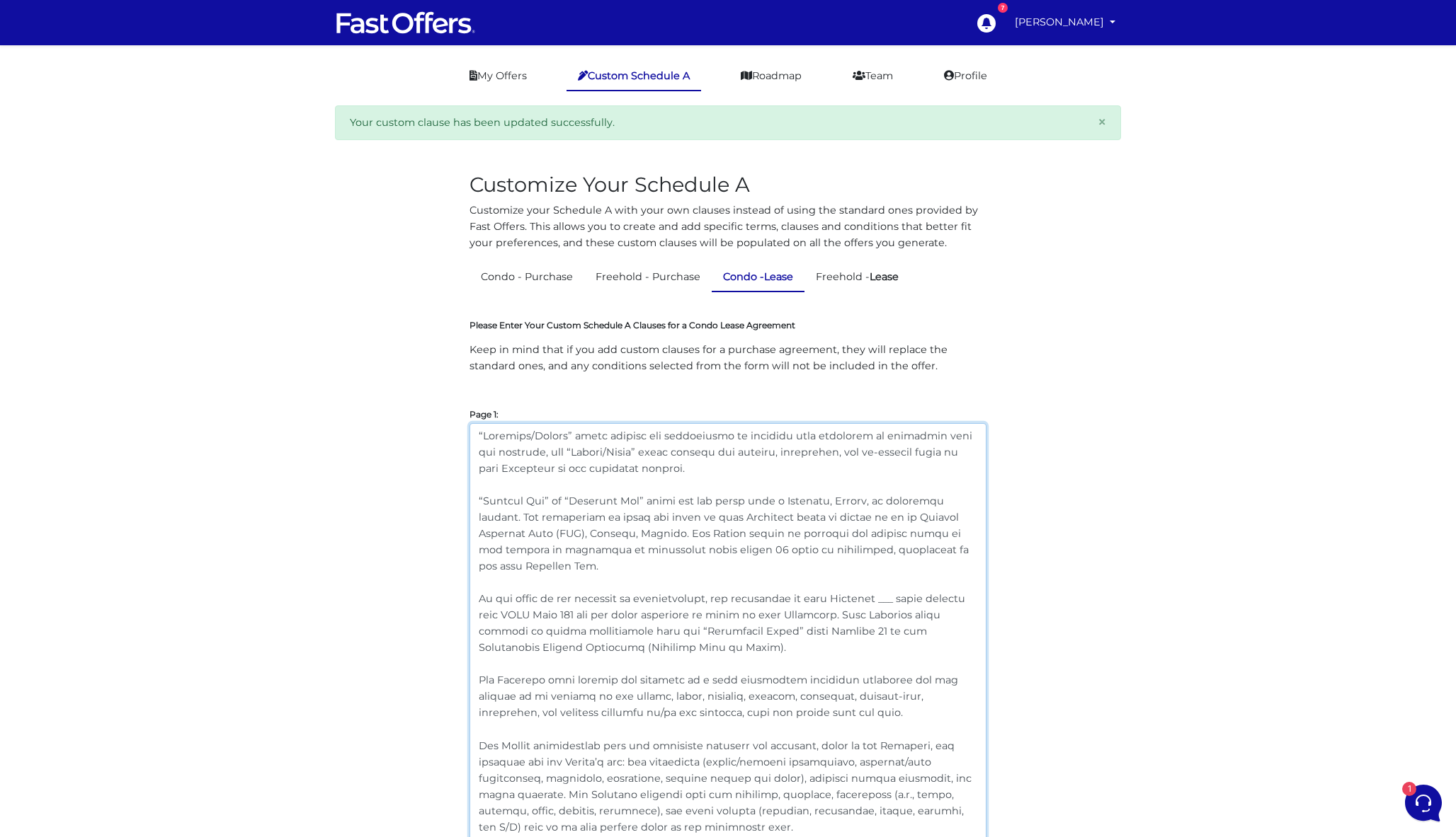
click at [700, 561] on textarea at bounding box center [727, 818] width 516 height 790
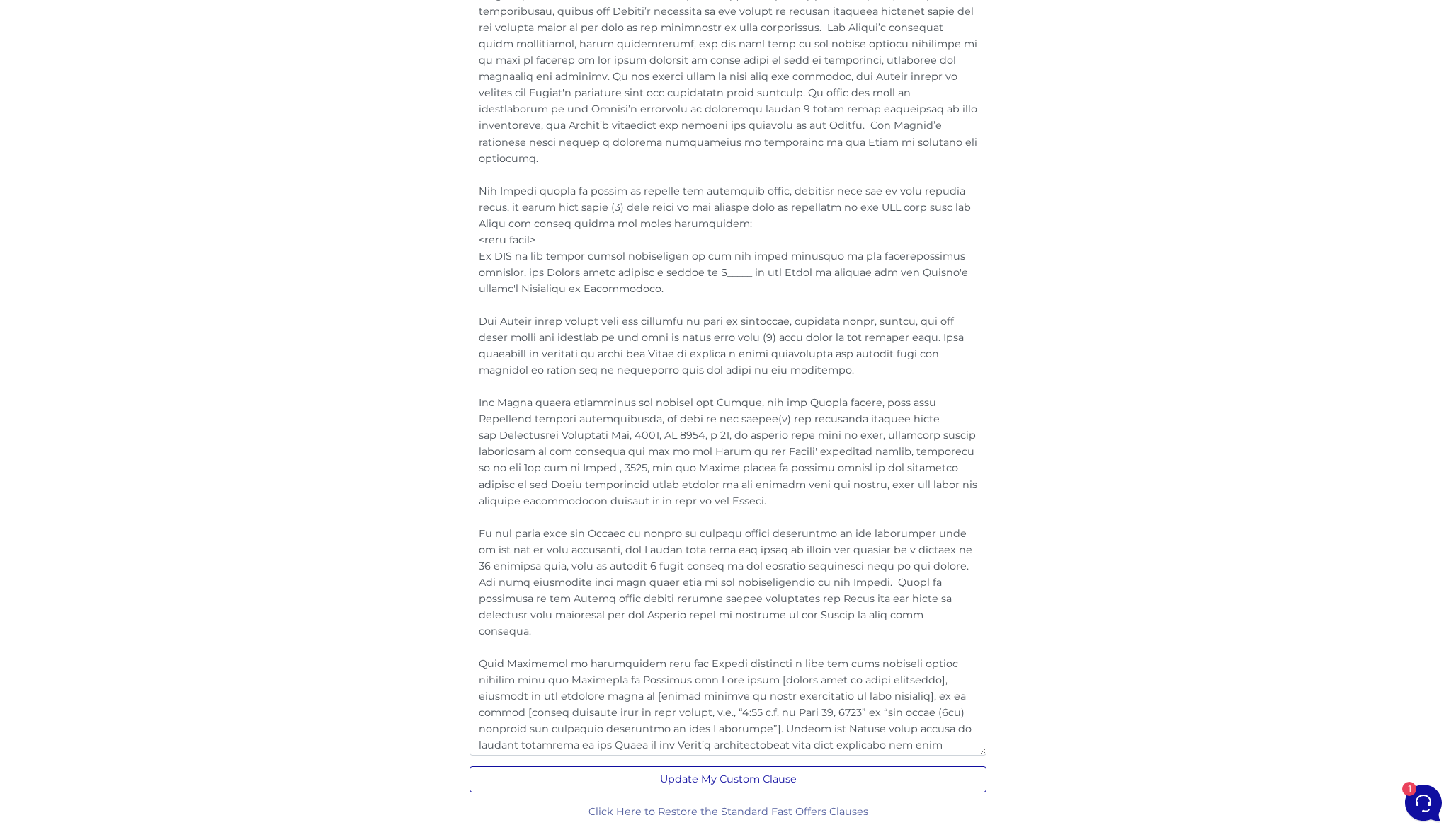
scroll to position [2727, 0]
click at [780, 775] on button "Update My Custom Clause" at bounding box center [727, 781] width 516 height 26
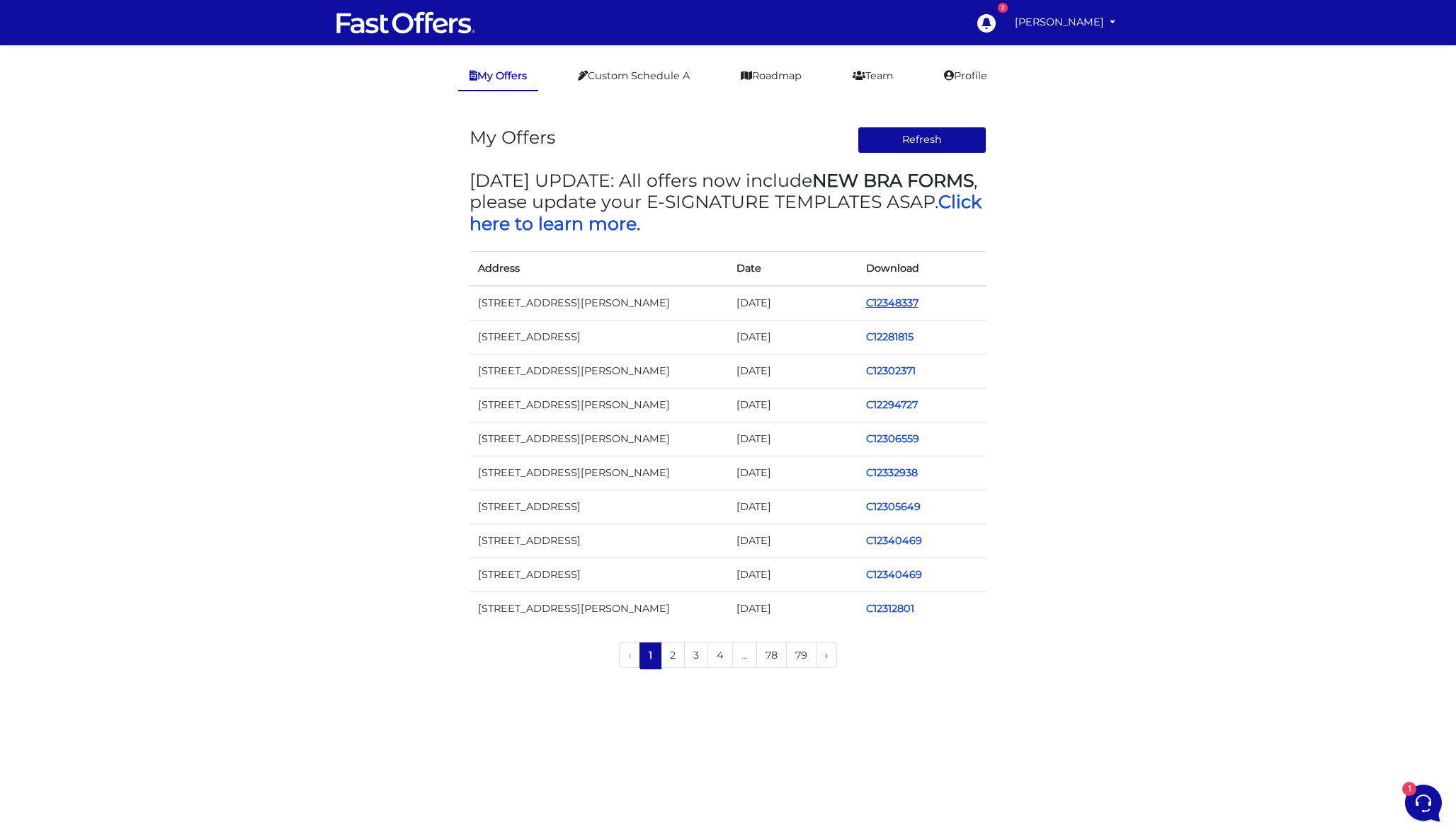
click at [909, 304] on link "C12348337" at bounding box center [893, 303] width 53 height 13
click at [899, 299] on link "C12281815" at bounding box center [890, 303] width 47 height 13
